Goal: Transaction & Acquisition: Purchase product/service

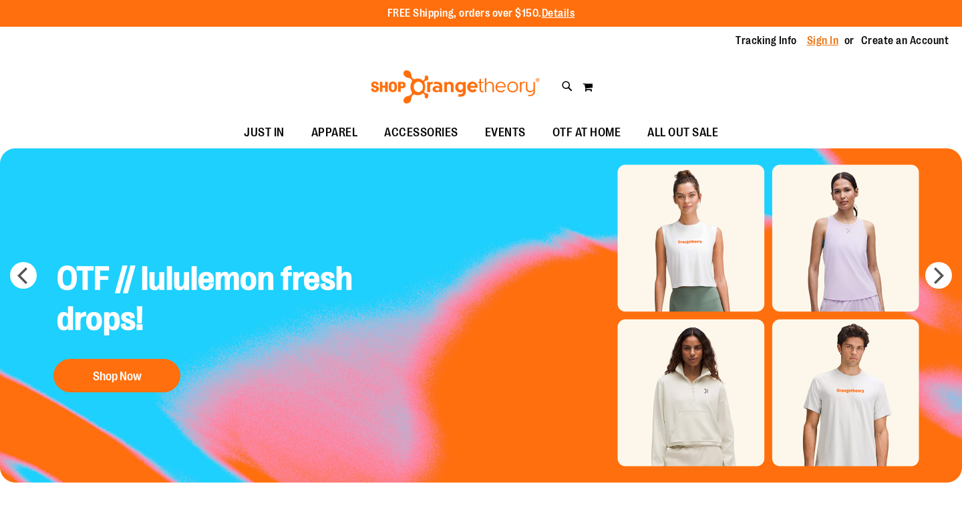
click at [822, 39] on link "Sign In" at bounding box center [823, 40] width 32 height 15
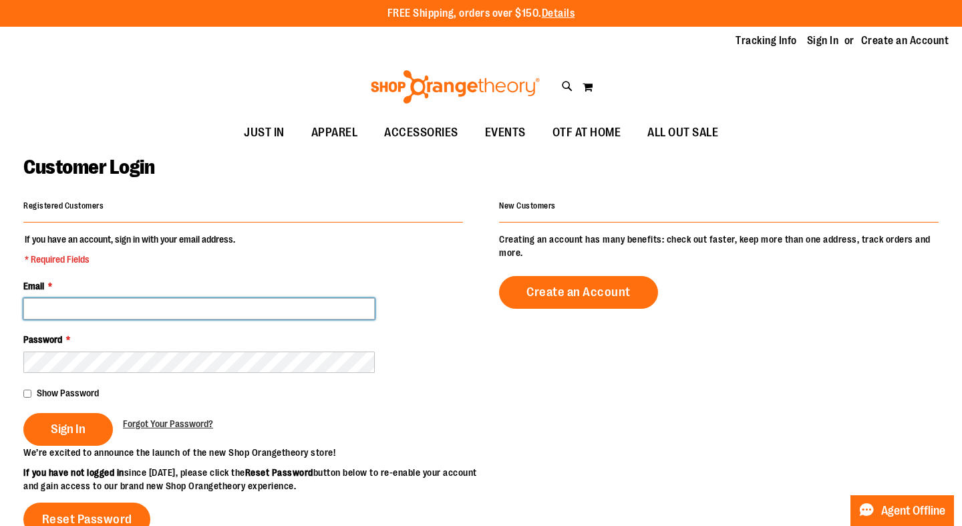
type input "**********"
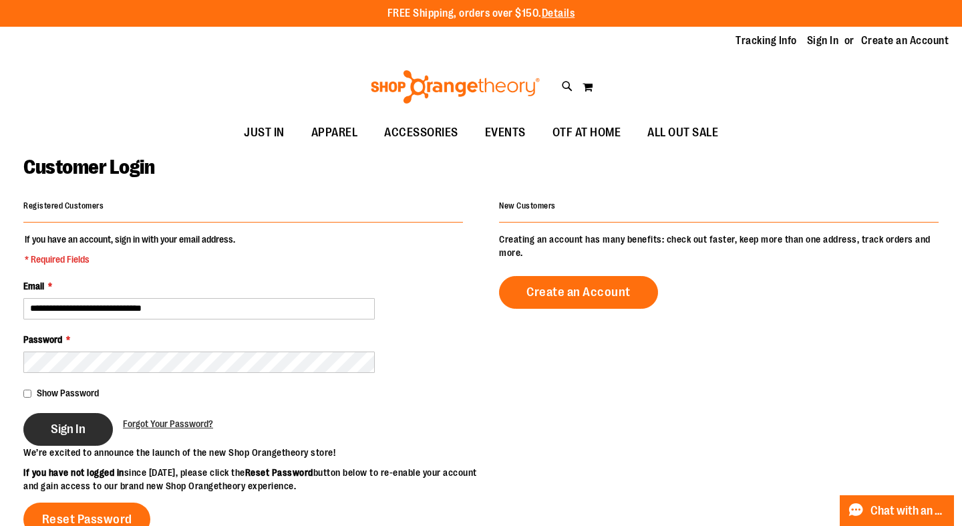
click at [75, 428] on span "Sign In" at bounding box center [68, 429] width 35 height 15
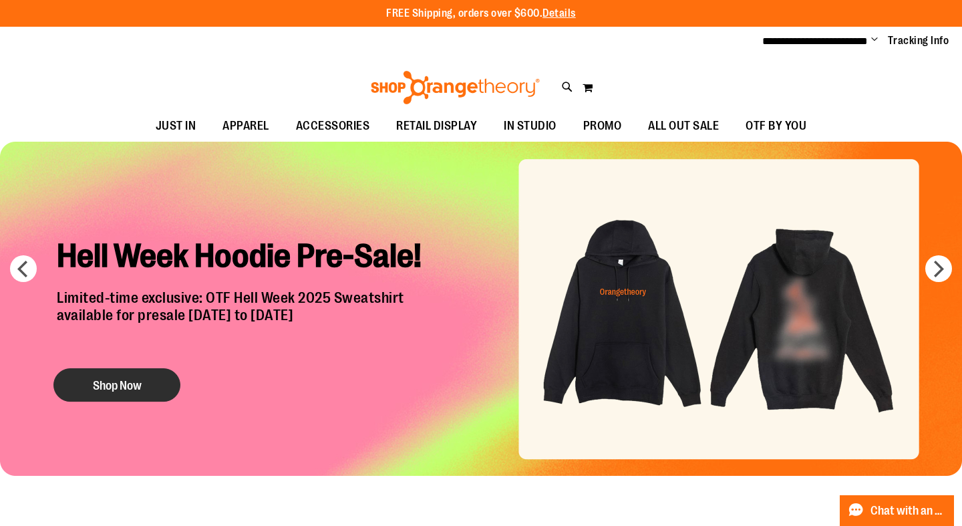
click at [153, 387] on button "Shop Now" at bounding box center [116, 384] width 127 height 33
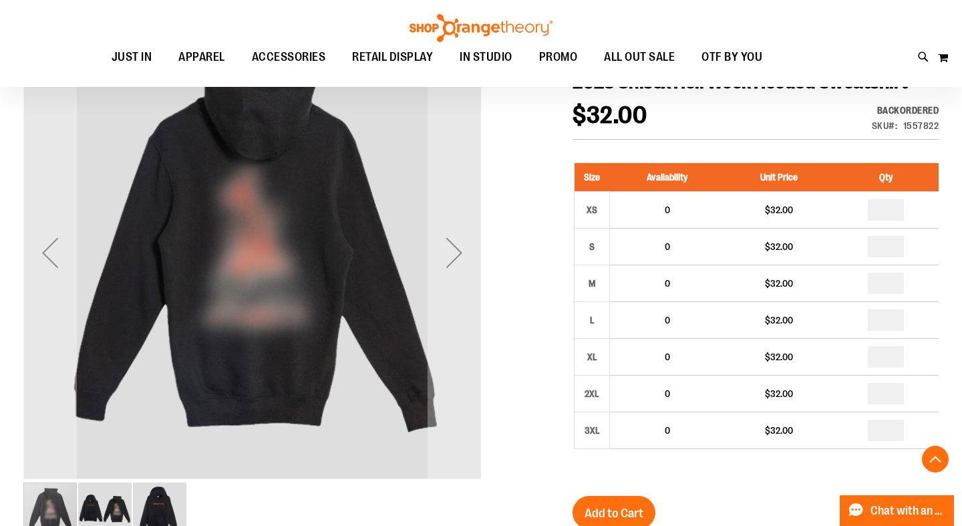
scroll to position [245, 0]
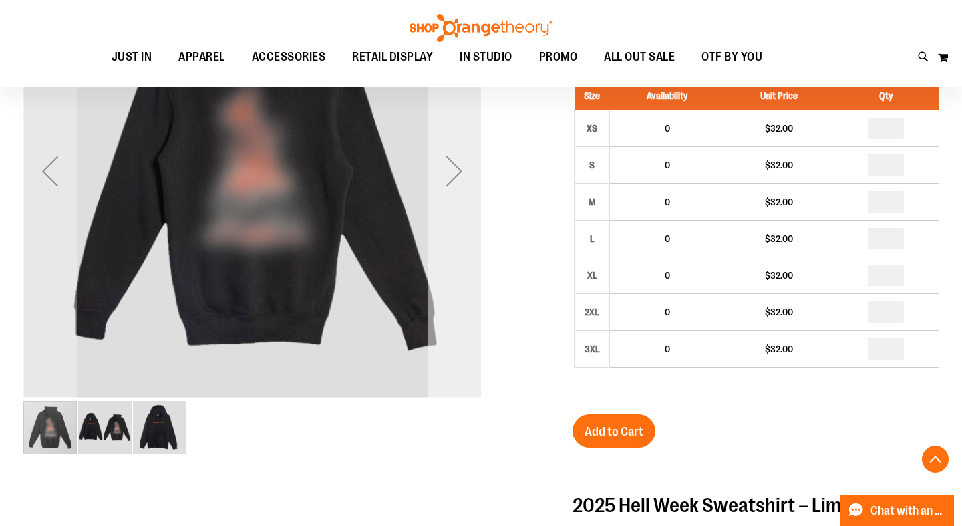
click at [456, 169] on div "Next" at bounding box center [454, 170] width 53 height 53
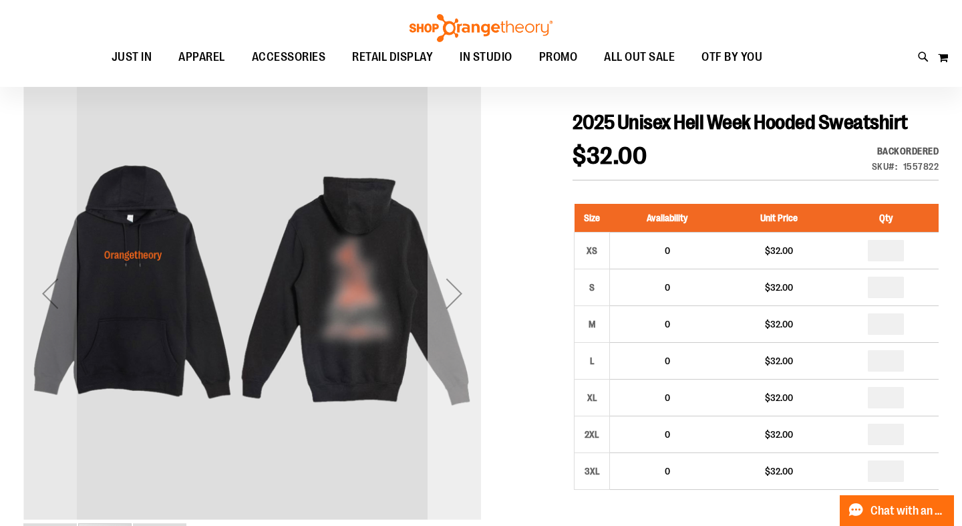
scroll to position [131, 0]
